Goal: Task Accomplishment & Management: Use online tool/utility

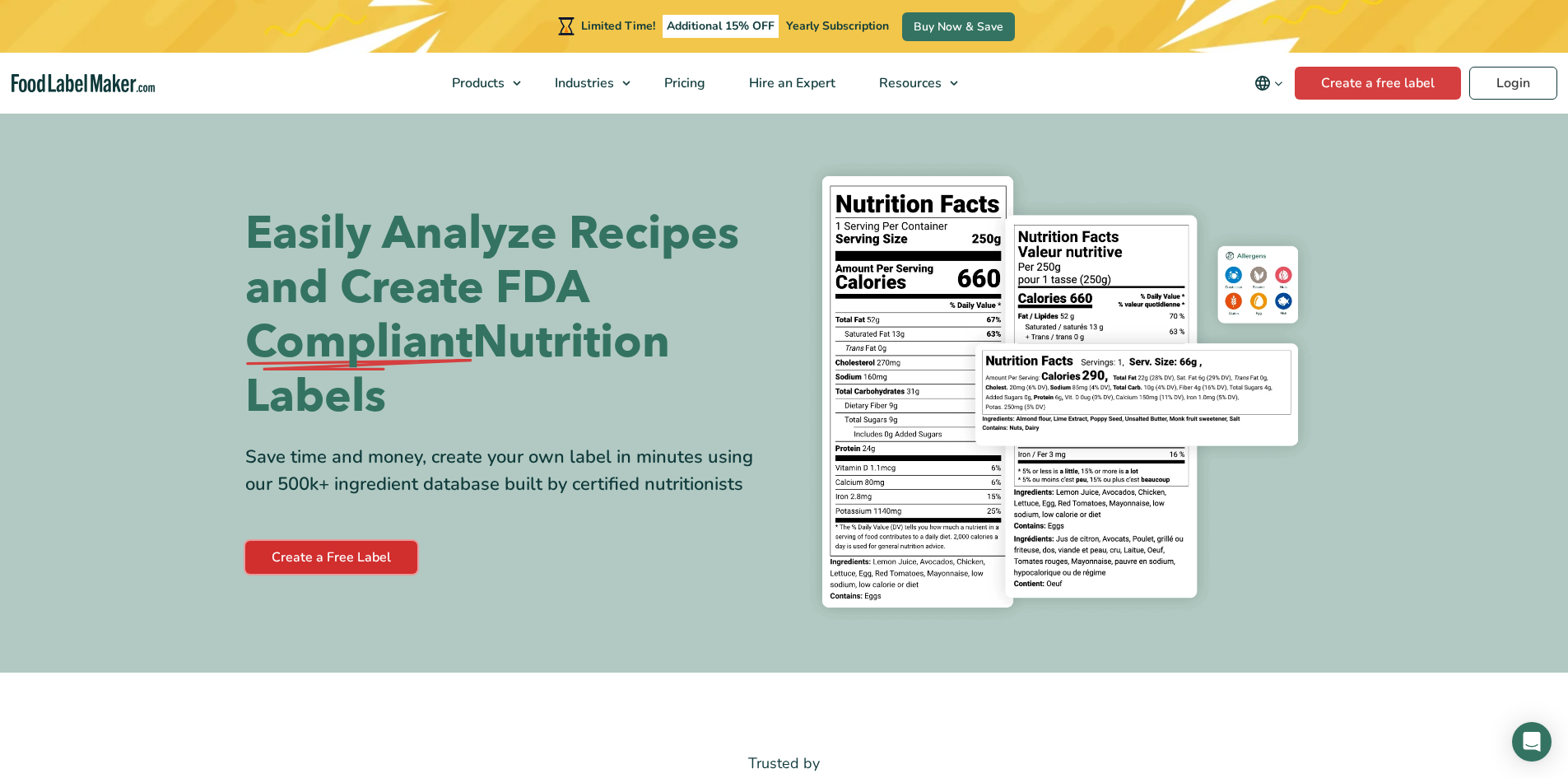
click at [356, 544] on link "Create a Free Label" at bounding box center [331, 556] width 172 height 33
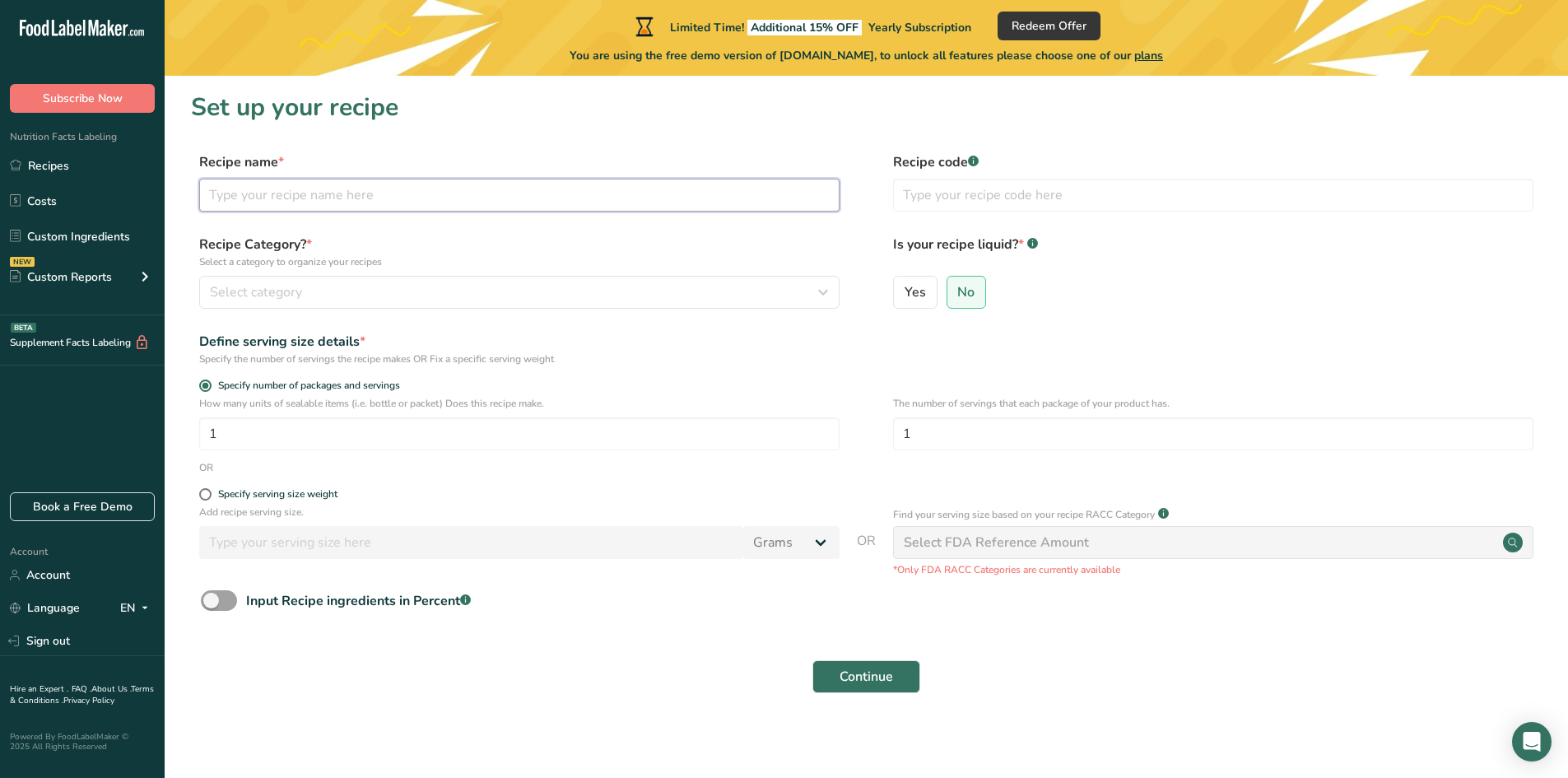
click at [228, 203] on input "text" at bounding box center [519, 195] width 640 height 33
type input "ى"
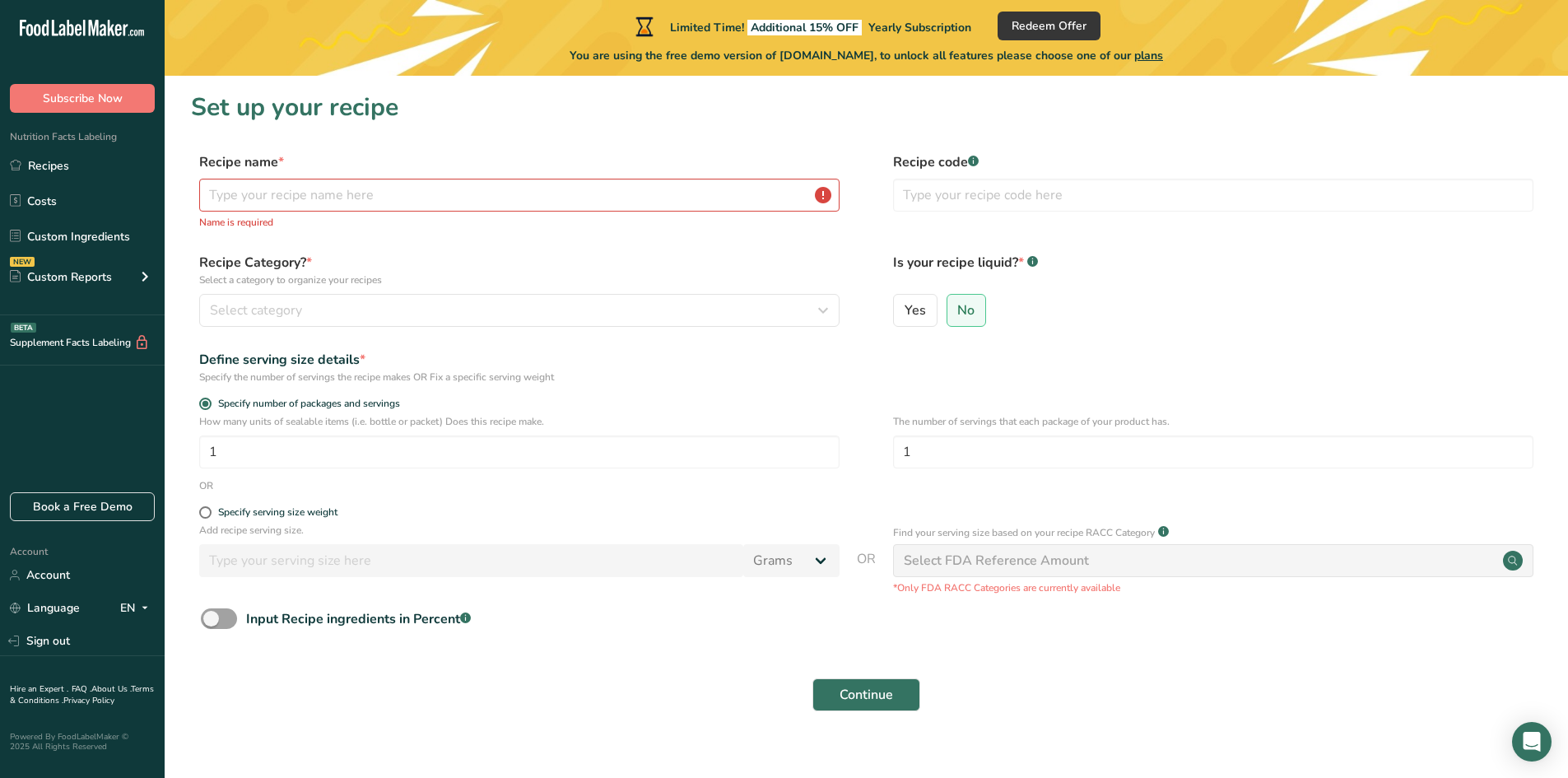
click at [428, 267] on label "Recipe Category? * Select a category to organize your recipes" at bounding box center [519, 269] width 640 height 34
click at [635, 243] on form "Recipe name * Name is required Recipe code .a-a{fill:#347362;}.b-a{fill:#fff;} …" at bounding box center [866, 436] width 1351 height 569
click at [562, 242] on form "Recipe name * Name is required Recipe code .a-a{fill:#347362;}.b-a{fill:#fff;} …" at bounding box center [866, 436] width 1351 height 569
click at [91, 106] on span "Subscribe Now" at bounding box center [82, 98] width 80 height 18
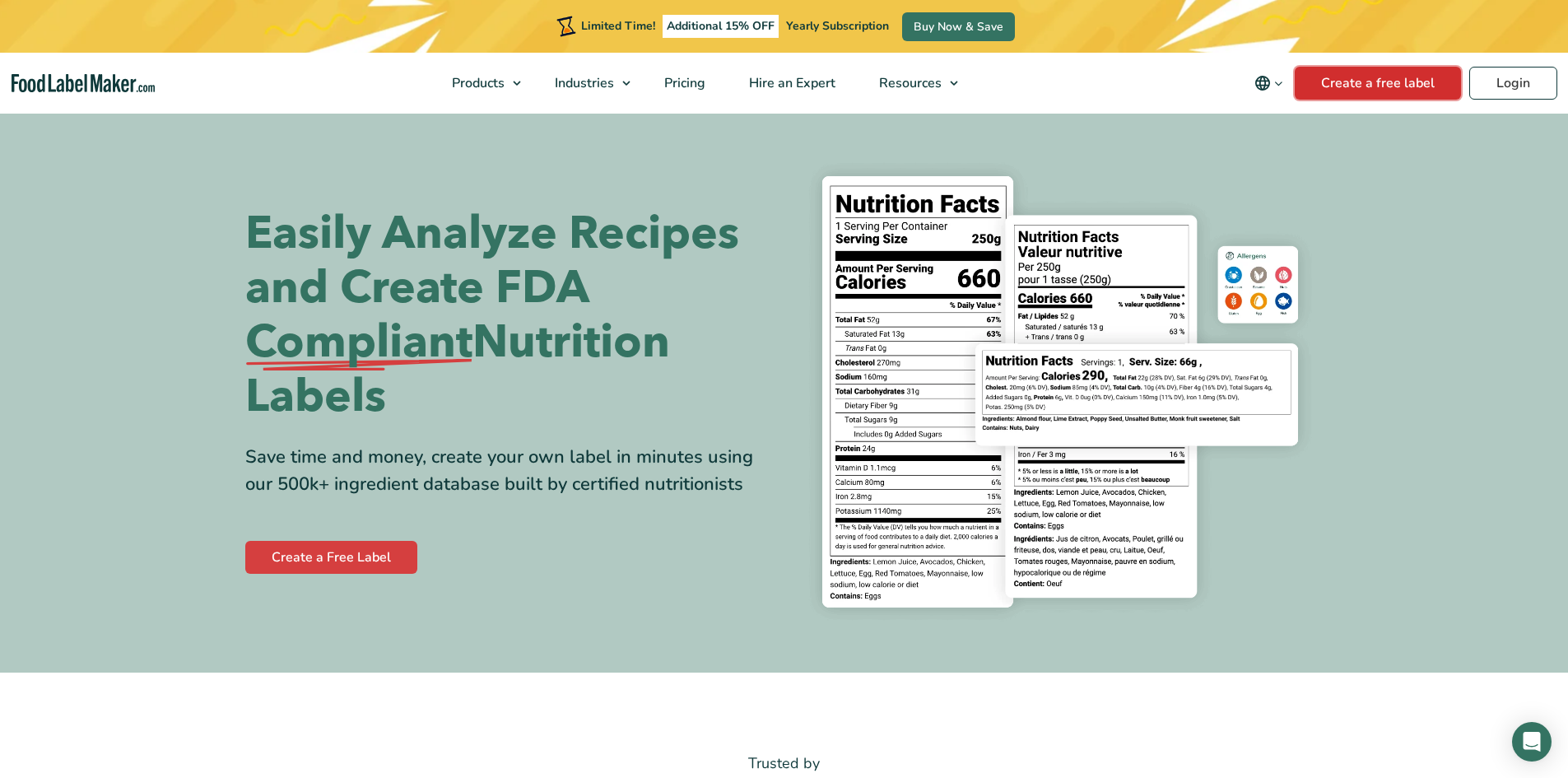
click at [1419, 89] on link "Create a free label" at bounding box center [1378, 82] width 166 height 33
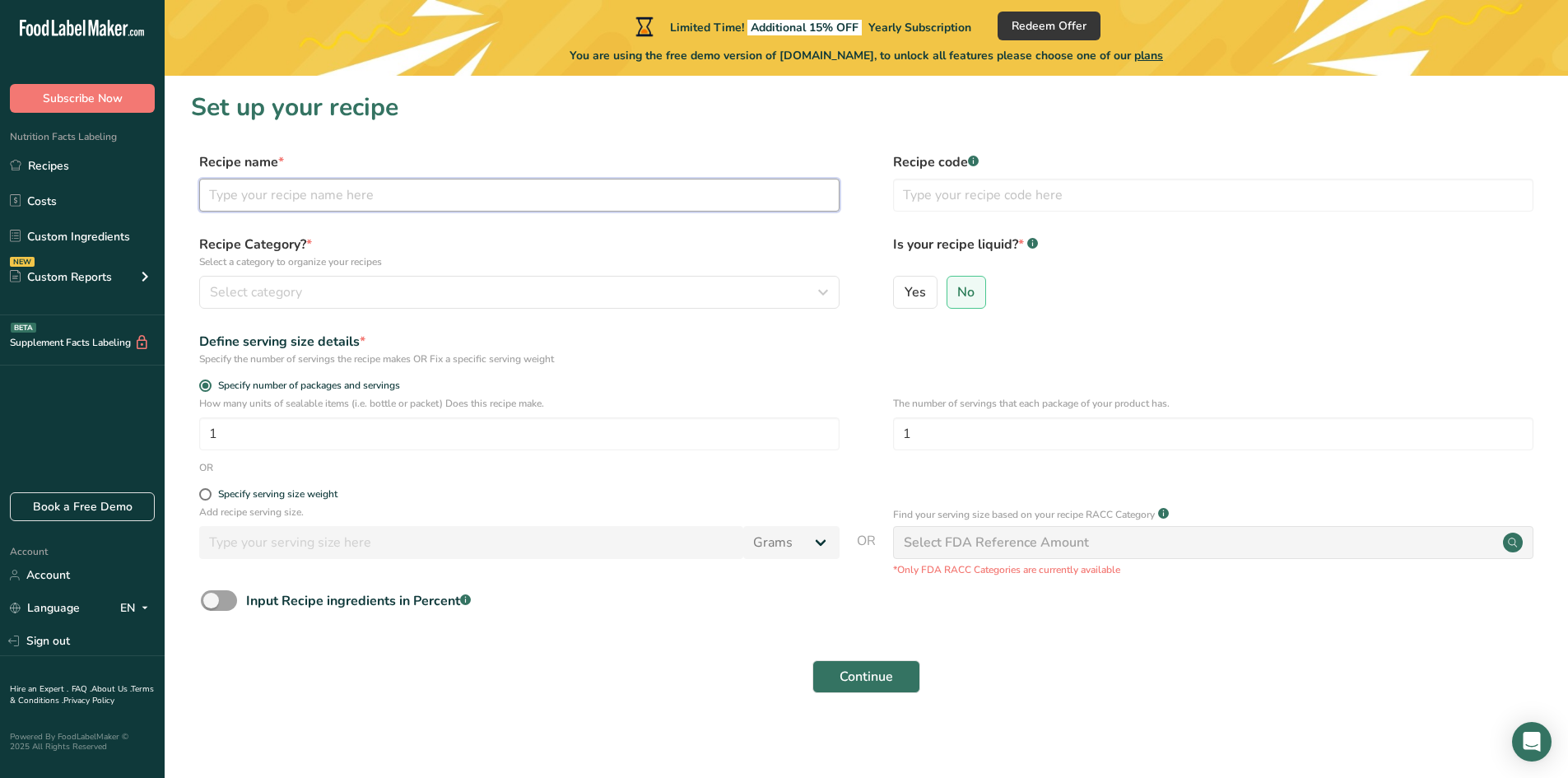
click at [381, 183] on input "text" at bounding box center [519, 195] width 640 height 33
click at [258, 206] on input "netration" at bounding box center [519, 195] width 640 height 33
type input "nitration fact"
click at [270, 284] on span "Select category" at bounding box center [256, 292] width 92 height 20
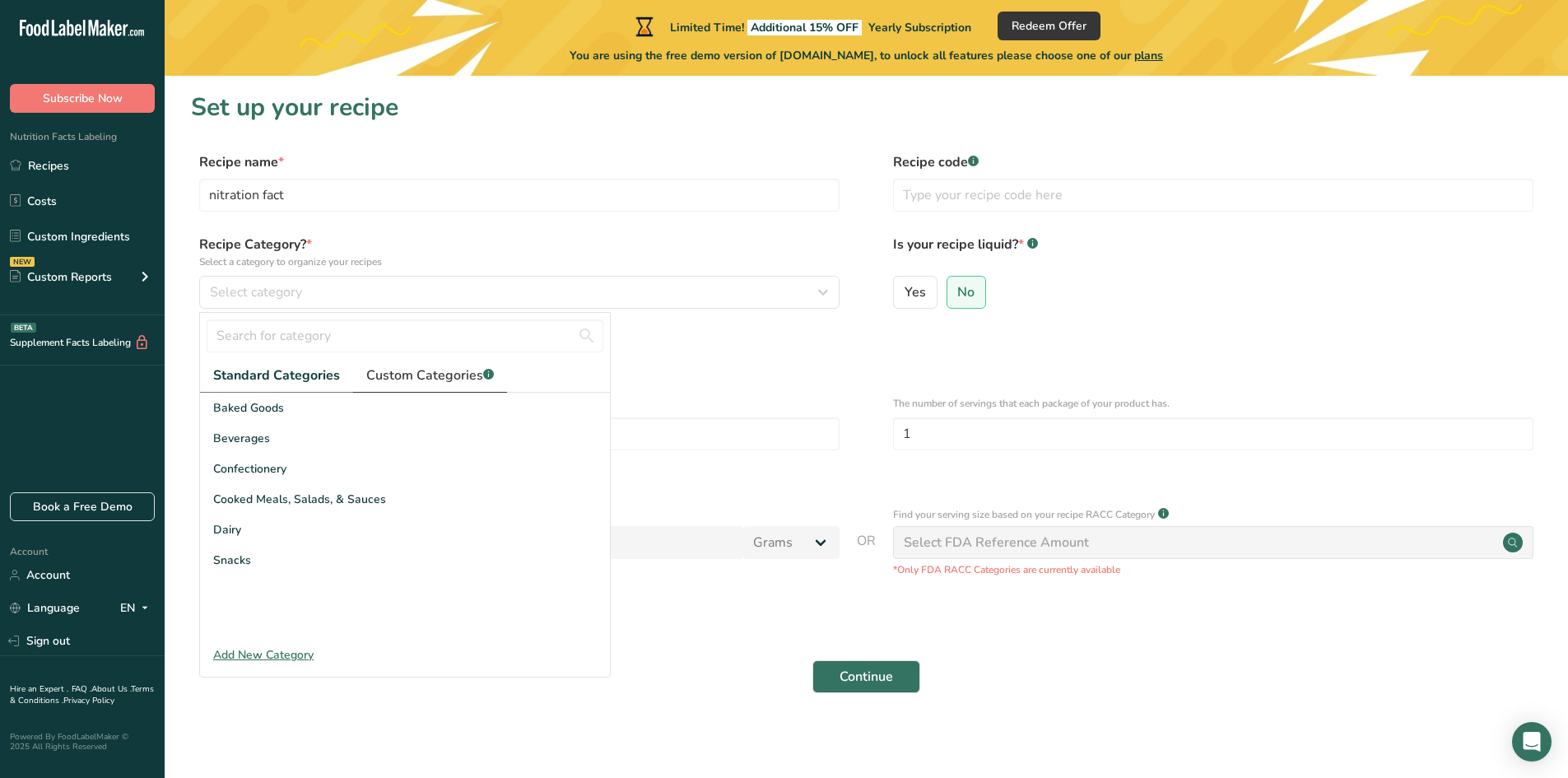
click at [407, 377] on span "Custom Categories .a-a{fill:#347362;}.b-a{fill:#fff;}" at bounding box center [430, 375] width 128 height 20
click at [285, 367] on span "Standard Categories" at bounding box center [275, 375] width 125 height 20
click at [1036, 580] on form "Recipe name * nitration fact Recipe code .a-a{fill:#347362;}.b-a{fill:#fff;} Re…" at bounding box center [866, 427] width 1351 height 551
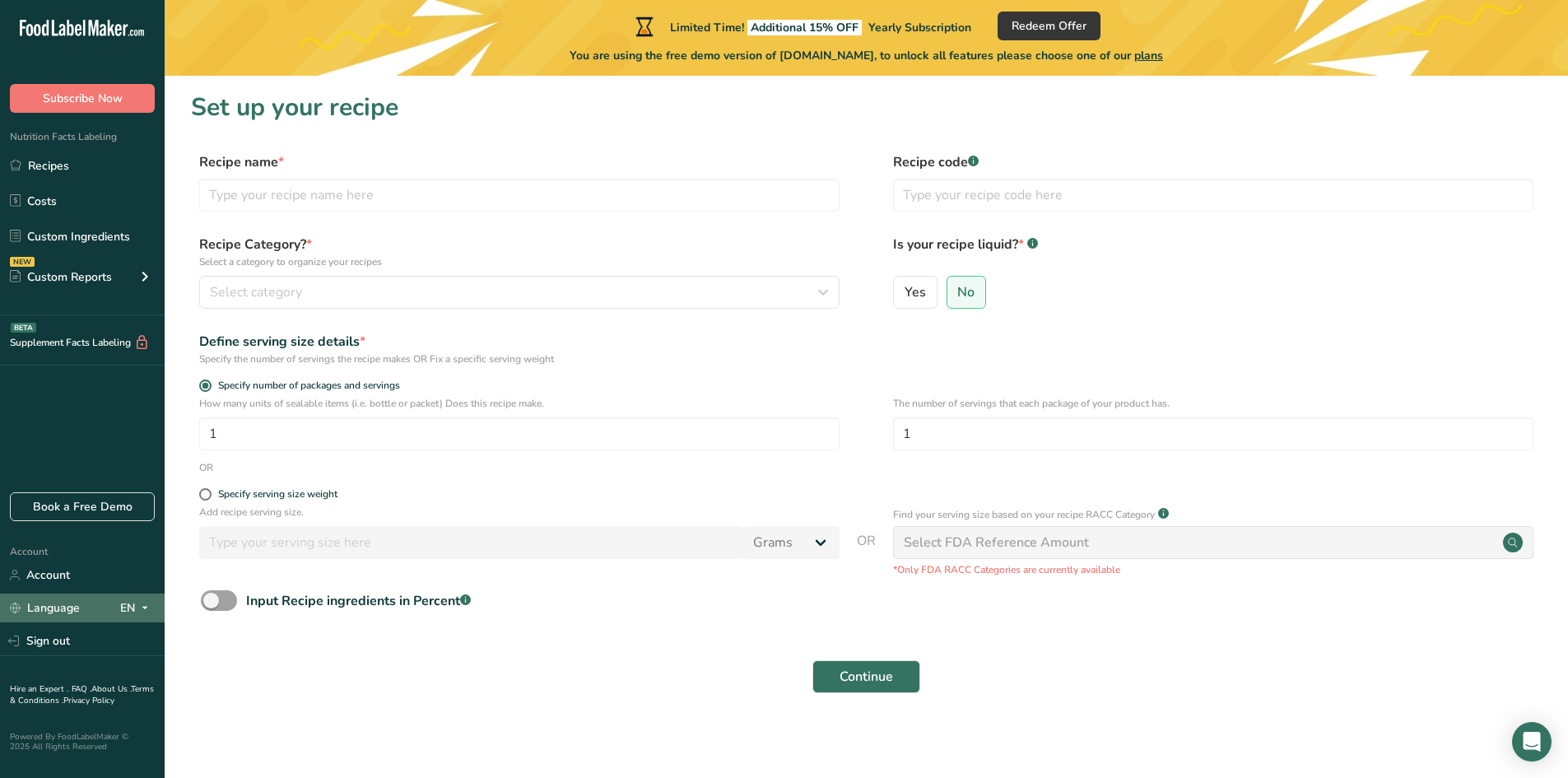
click at [141, 603] on icon at bounding box center [145, 608] width 13 height 21
